Goal: Task Accomplishment & Management: Use online tool/utility

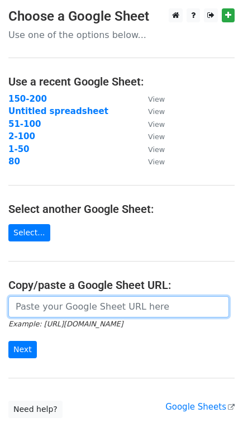
click at [42, 304] on input "url" at bounding box center [118, 306] width 221 height 21
paste input "https://docs.google.com/spreadsheets/d/1PymETxiybhhbz7lkKDoQ8IwolH_72YbDqCCNr2w…"
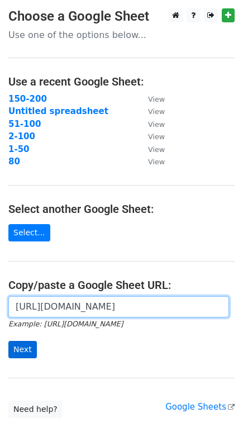
type input "https://docs.google.com/spreadsheets/d/1PymETxiybhhbz7lkKDoQ8IwolH_72YbDqCCNr2w…"
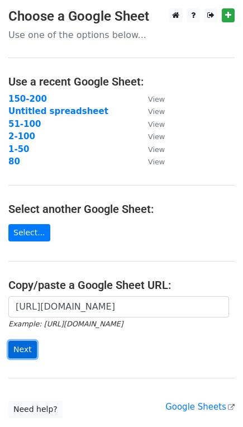
click at [23, 349] on input "Next" at bounding box center [22, 349] width 28 height 17
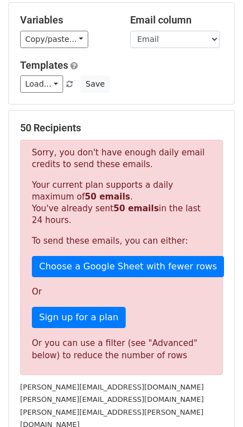
scroll to position [2, 0]
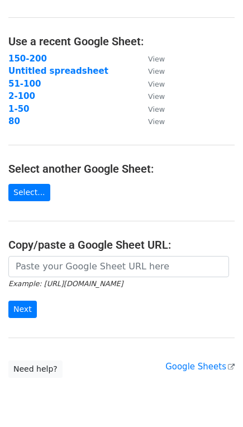
scroll to position [62, 0]
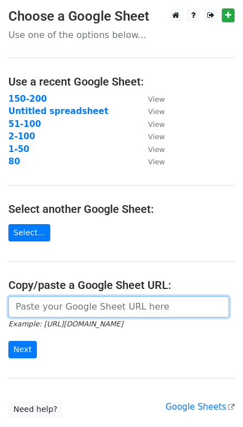
click at [69, 304] on input "url" at bounding box center [118, 306] width 221 height 21
paste input "[URL][DOMAIN_NAME]"
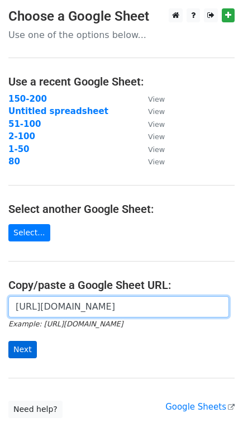
type input "[URL][DOMAIN_NAME]"
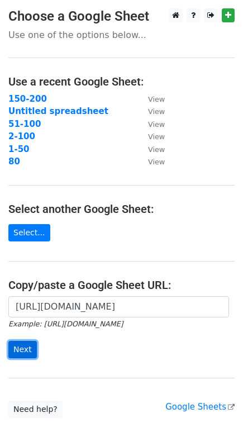
click at [19, 349] on input "Next" at bounding box center [22, 349] width 28 height 17
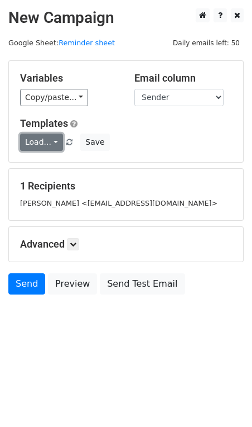
click at [50, 142] on link "Load..." at bounding box center [41, 141] width 43 height 17
click at [60, 165] on link "UK.Profs" at bounding box center [65, 168] width 88 height 18
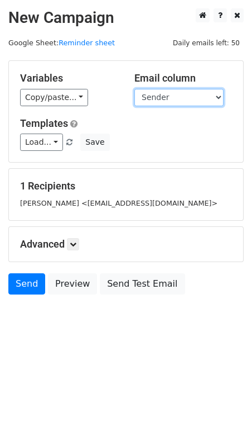
click at [156, 100] on select "Date Sender Subject Body URL" at bounding box center [179, 97] width 89 height 17
click at [135, 89] on select "Date Sender Subject Body URL" at bounding box center [179, 97] width 89 height 17
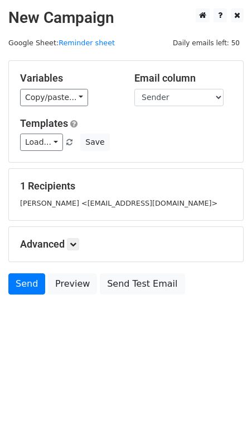
click at [158, 125] on h5 "Templates" at bounding box center [126, 123] width 212 height 12
click at [44, 145] on link "Load..." at bounding box center [41, 141] width 43 height 17
click at [50, 162] on link "UK.Profs" at bounding box center [65, 168] width 88 height 18
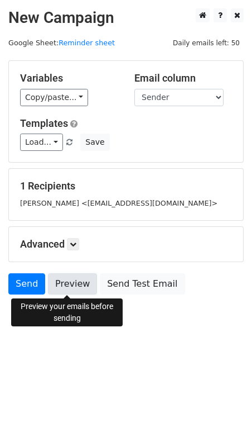
click at [55, 286] on link "Preview" at bounding box center [72, 283] width 49 height 21
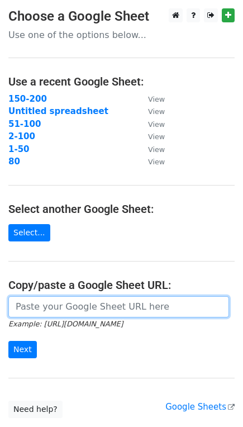
click at [59, 304] on input "url" at bounding box center [118, 306] width 221 height 21
paste input "[URL][DOMAIN_NAME]"
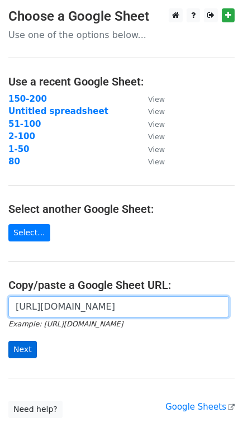
type input "https://docs.google.com/spreadsheets/d/1PymETxiybhhbz7lkKDoQ8IwolH_72YbDqCCNr2w…"
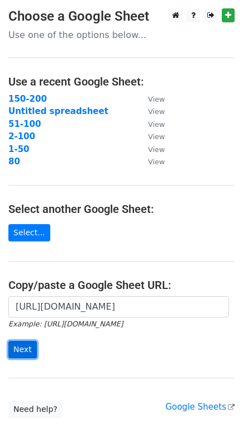
click at [14, 350] on input "Next" at bounding box center [22, 349] width 28 height 17
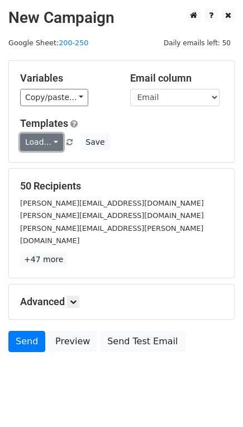
click at [45, 141] on link "Load..." at bounding box center [41, 141] width 43 height 17
click at [49, 159] on link "UK.Profs" at bounding box center [65, 168] width 88 height 18
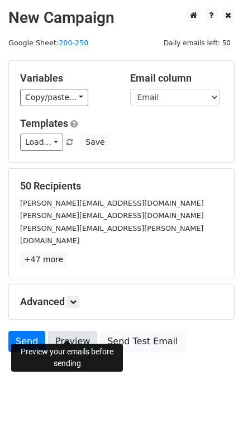
click at [59, 330] on link "Preview" at bounding box center [72, 340] width 49 height 21
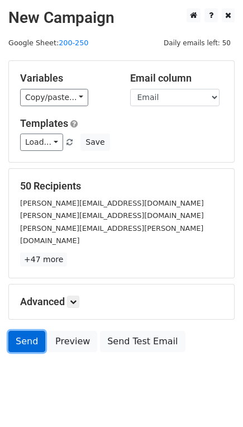
click at [12, 330] on link "Send" at bounding box center [26, 340] width 37 height 21
